Goal: Complete application form

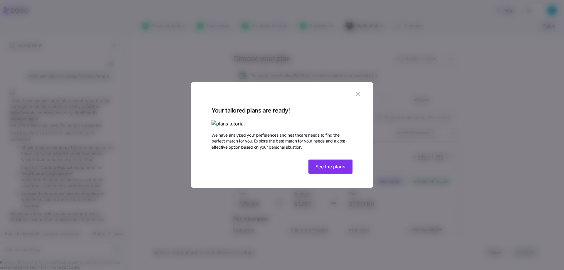
scroll to position [64, 0]
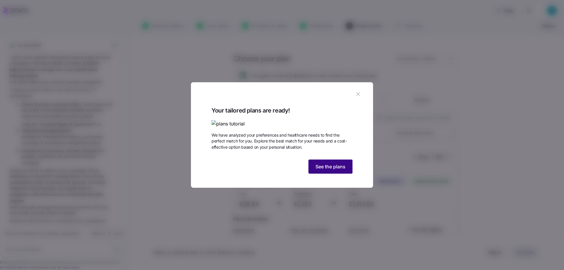
click at [322, 170] on span "See the plans" at bounding box center [330, 166] width 30 height 7
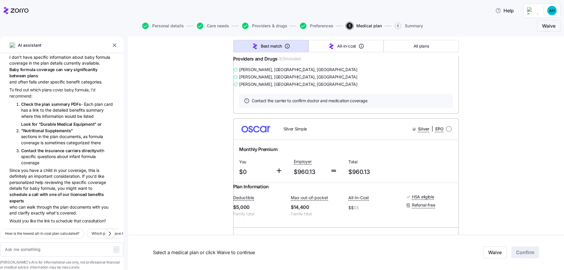
scroll to position [734, 0]
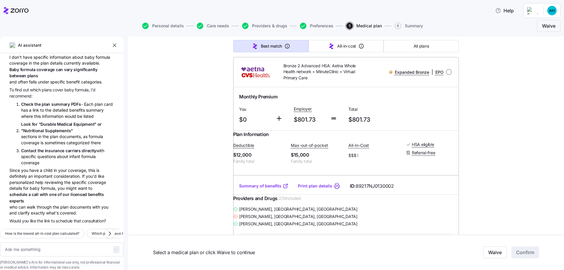
type textarea "x"
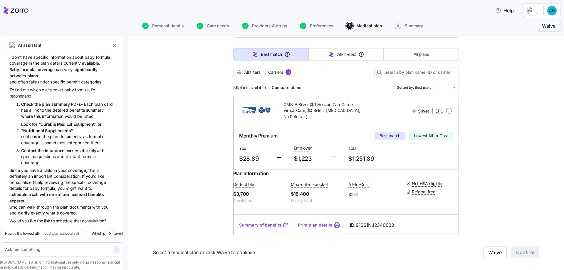
scroll to position [0, 0]
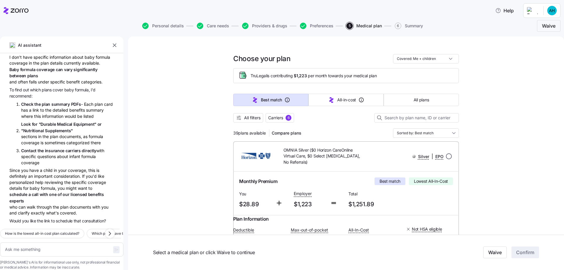
click at [446, 155] on input "radio" at bounding box center [449, 156] width 6 height 6
radio input "true"
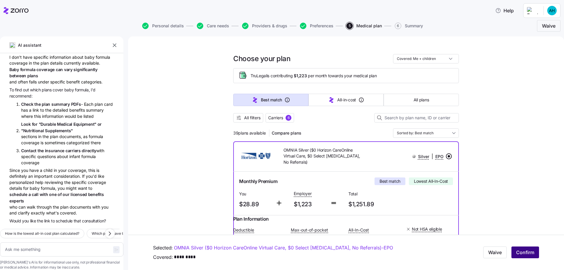
click at [521, 251] on span "Confirm" at bounding box center [525, 252] width 18 height 7
type textarea "x"
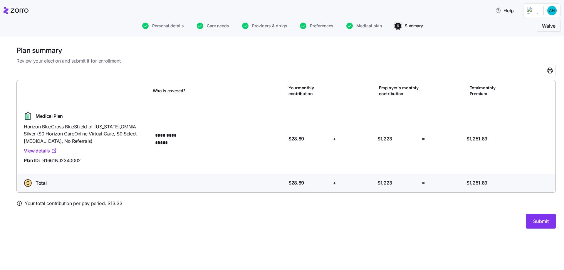
click at [42, 152] on link "View details" at bounding box center [40, 150] width 33 height 7
click at [542, 221] on span "Submit" at bounding box center [541, 221] width 16 height 7
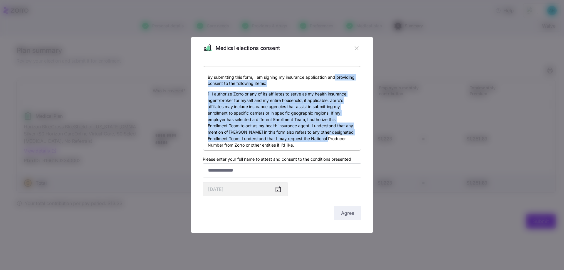
drag, startPoint x: 356, startPoint y: 79, endPoint x: 349, endPoint y: 142, distance: 62.7
click at [349, 142] on div "By submitting this form, I am signing my insurance application and providing co…" at bounding box center [282, 108] width 159 height 85
click at [341, 130] on p "1. I authorize Zorro or any of its affiliates to serve as my health insurance a…" at bounding box center [282, 119] width 149 height 57
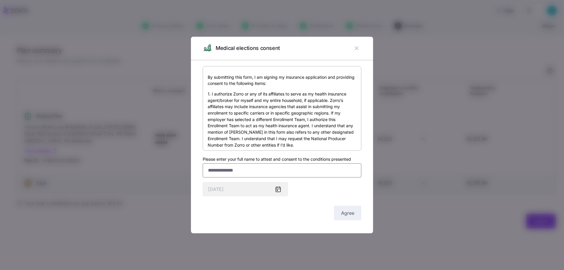
click at [221, 170] on input "Please enter your full name to attest and consent to the conditions presented" at bounding box center [282, 170] width 159 height 14
type input "**********"
click at [347, 211] on span "Agree" at bounding box center [347, 212] width 13 height 7
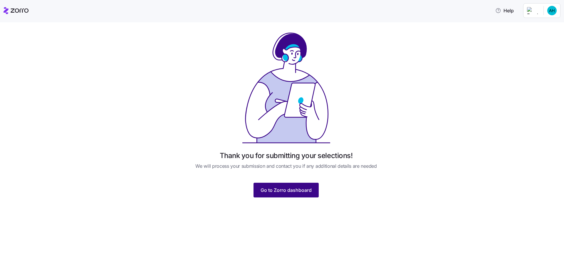
click at [295, 195] on button "Go to Zorro dashboard" at bounding box center [285, 190] width 65 height 15
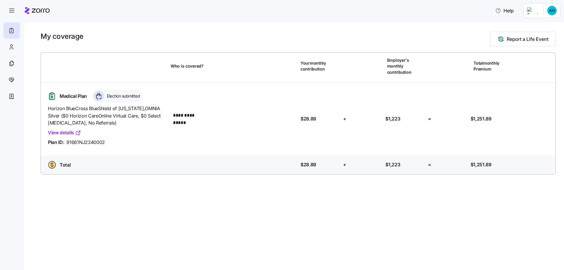
click at [549, 10] on html "**********" at bounding box center [282, 133] width 564 height 266
click at [410, 21] on html "**********" at bounding box center [282, 133] width 564 height 266
click at [548, 9] on html "**********" at bounding box center [282, 133] width 564 height 266
click at [543, 37] on div "Log out" at bounding box center [536, 36] width 23 height 6
